Goal: Transaction & Acquisition: Purchase product/service

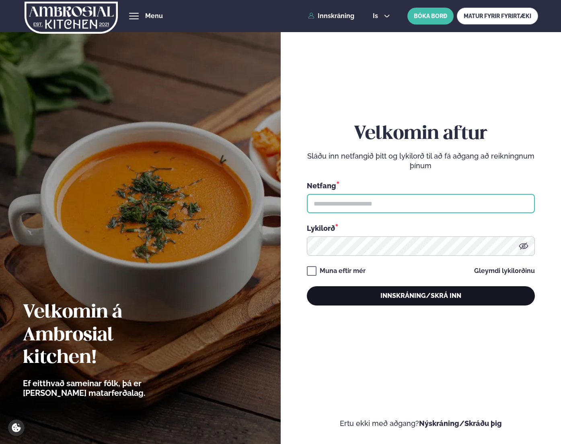
type input "**********"
click at [366, 297] on button "Innskráning/Skrá inn" at bounding box center [421, 295] width 228 height 19
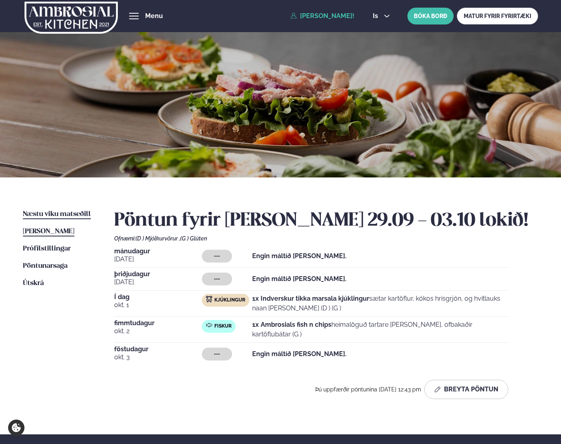
click at [57, 216] on span "Næstu viku matseðill" at bounding box center [57, 214] width 68 height 7
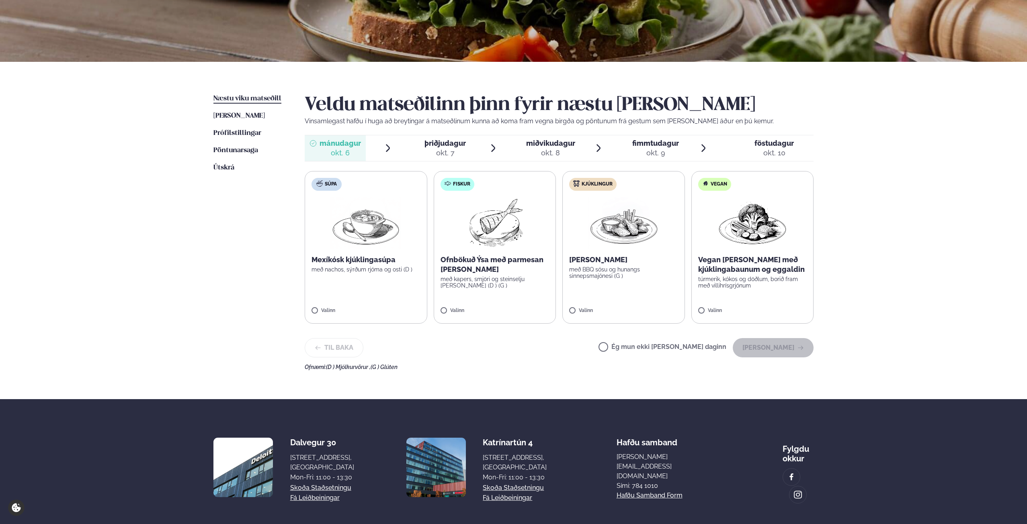
scroll to position [121, 0]
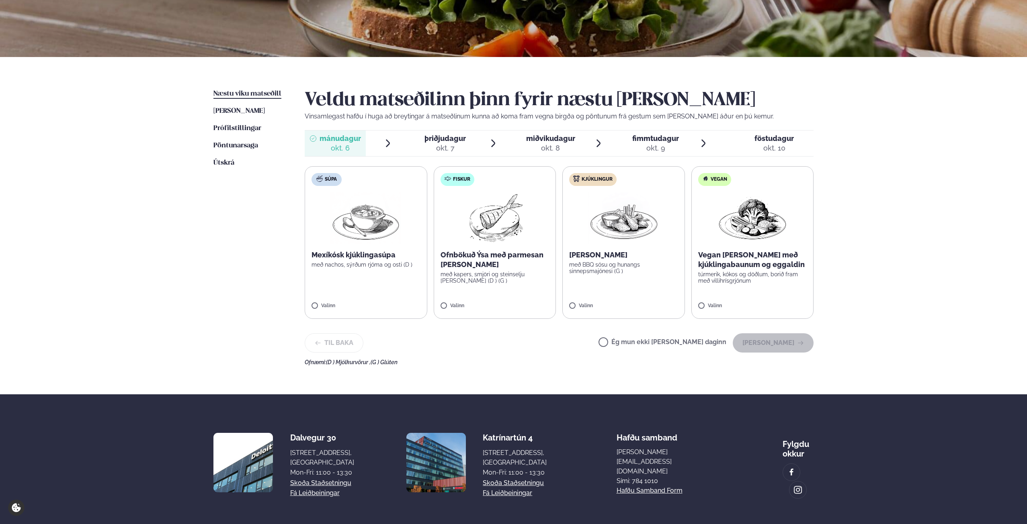
click at [547, 150] on div "okt. 8" at bounding box center [550, 148] width 49 height 10
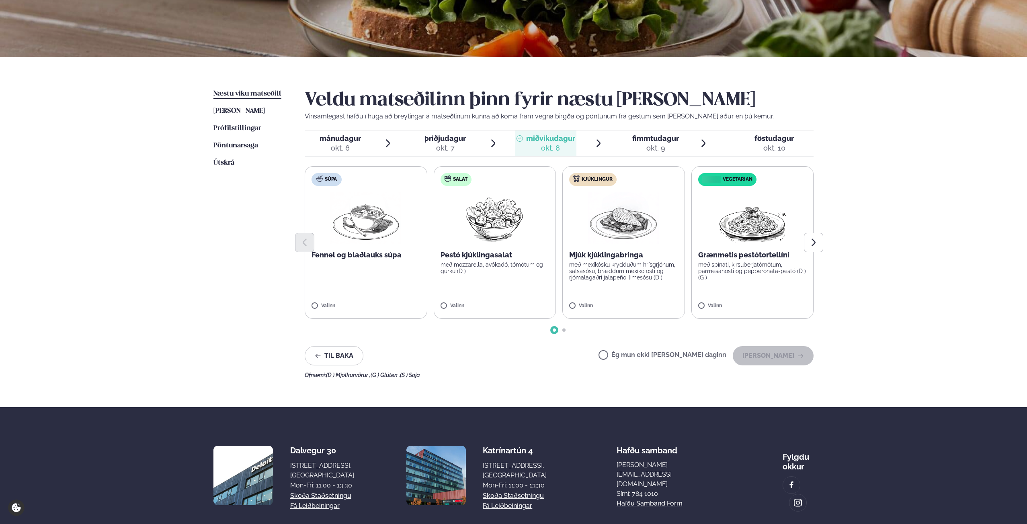
click at [560, 303] on label "Kjúklingur Mjúk kjúklingabringa með mexíkósku krydduðum hrísgrjónum, salsasósu,…" at bounding box center [623, 242] width 123 height 153
click at [560, 247] on icon "Next slide" at bounding box center [813, 243] width 10 height 10
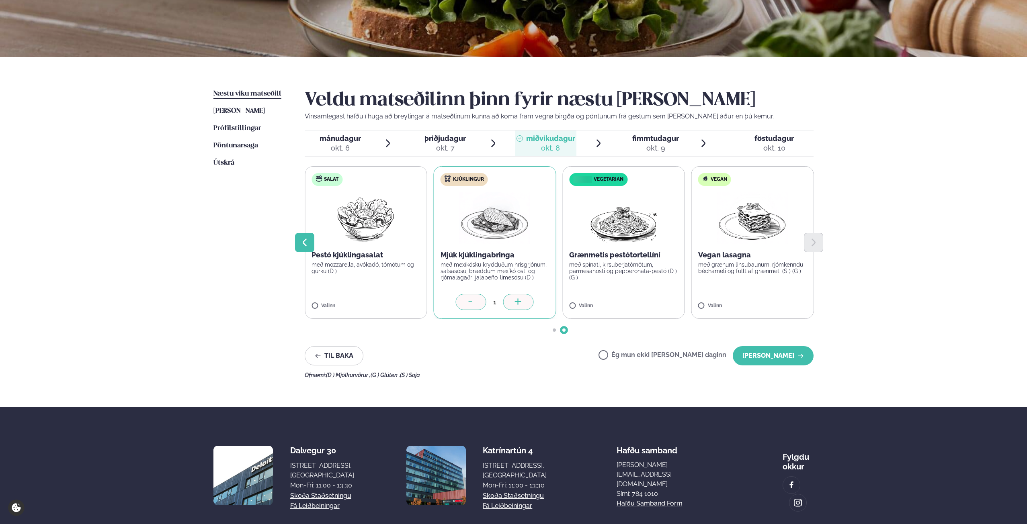
click at [311, 247] on button "Previous slide" at bounding box center [304, 242] width 19 height 19
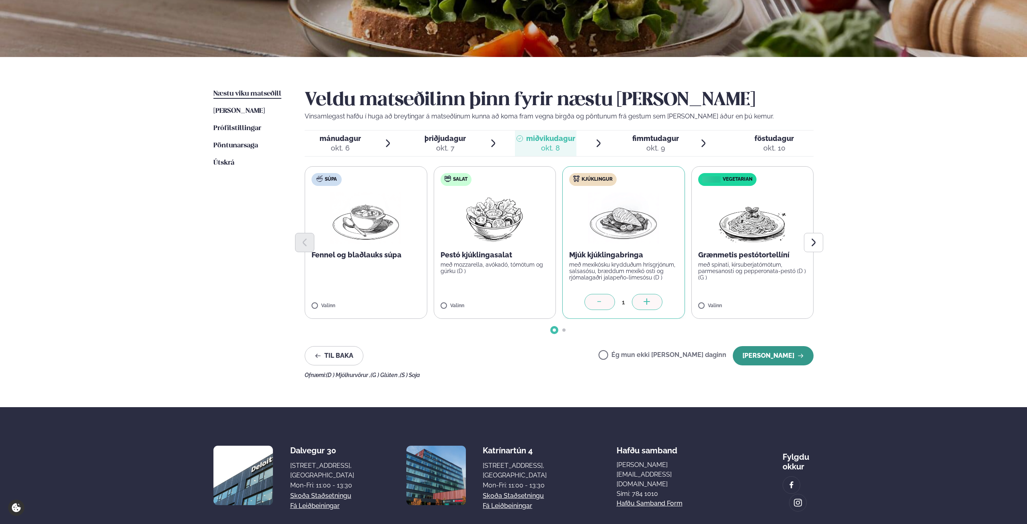
click at [560, 358] on button "[PERSON_NAME]" at bounding box center [773, 355] width 81 height 19
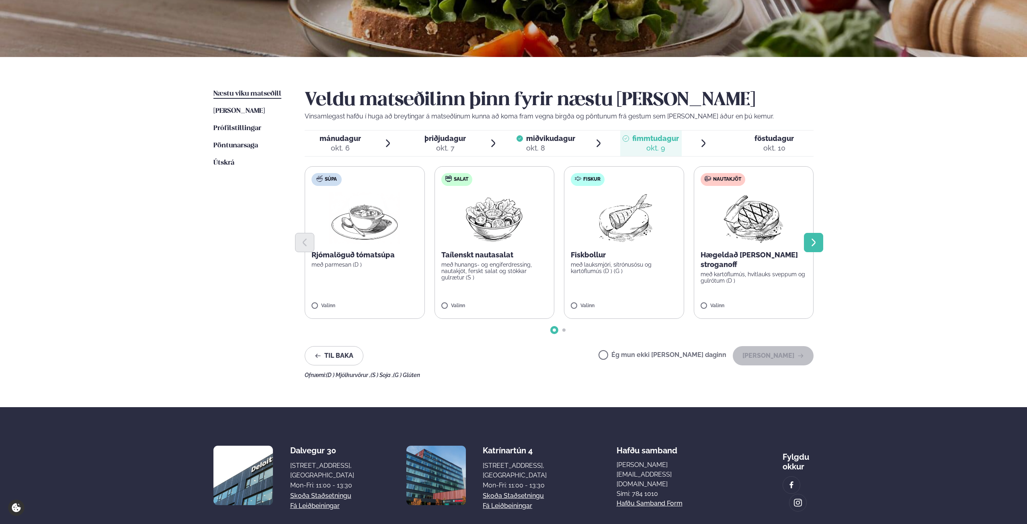
click at [560, 249] on button "Next slide" at bounding box center [813, 242] width 19 height 19
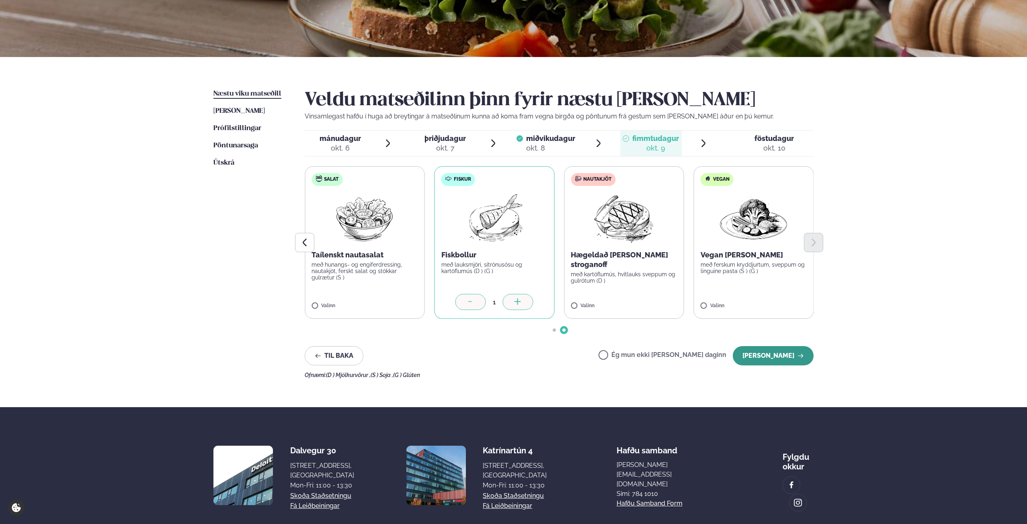
click at [560, 362] on button "[PERSON_NAME]" at bounding box center [773, 355] width 81 height 19
